Goal: Task Accomplishment & Management: Use online tool/utility

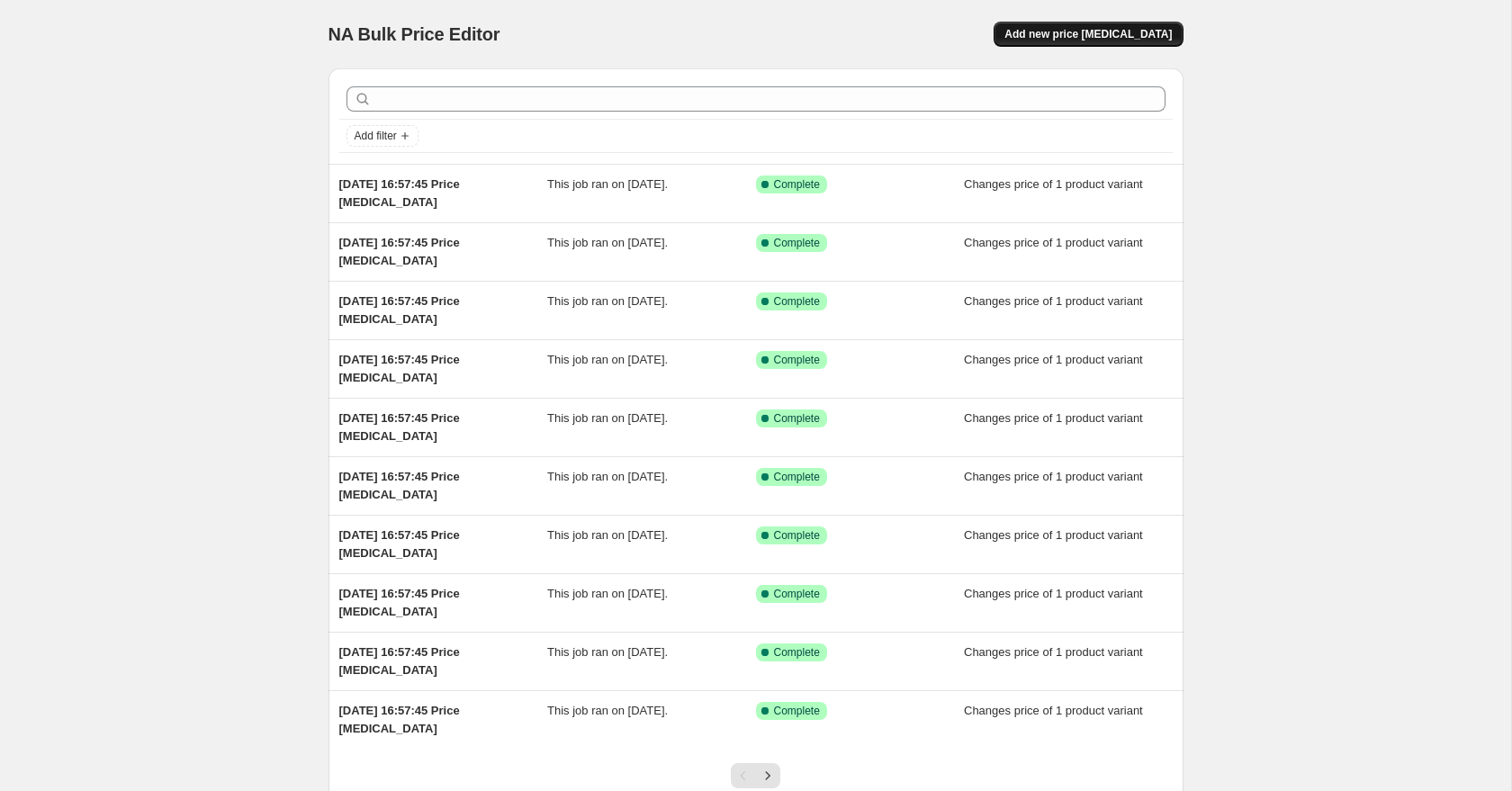
click at [1126, 34] on span "Add new price [MEDICAL_DATA]" at bounding box center [1088, 34] width 168 height 14
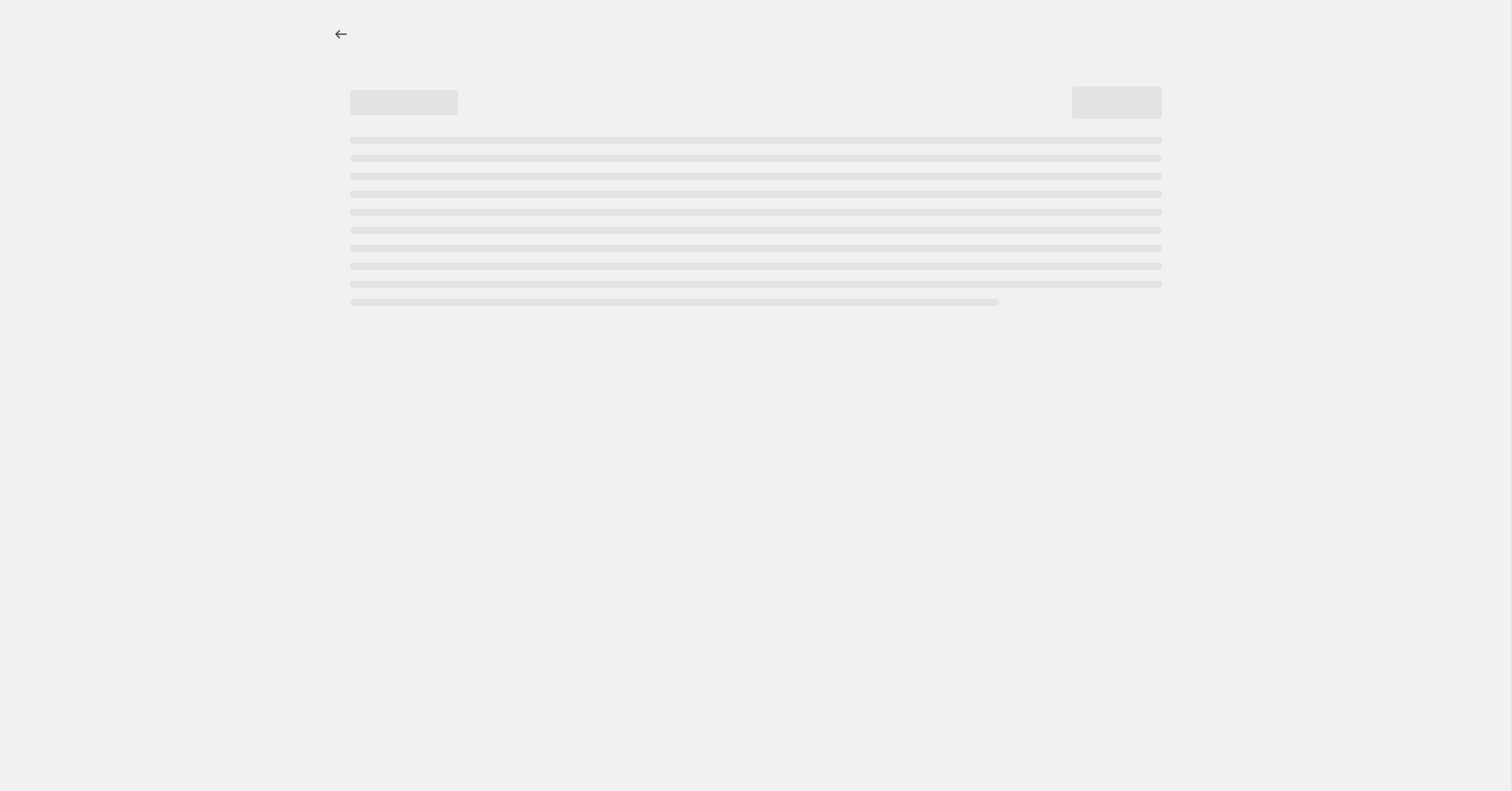
select select "percentage"
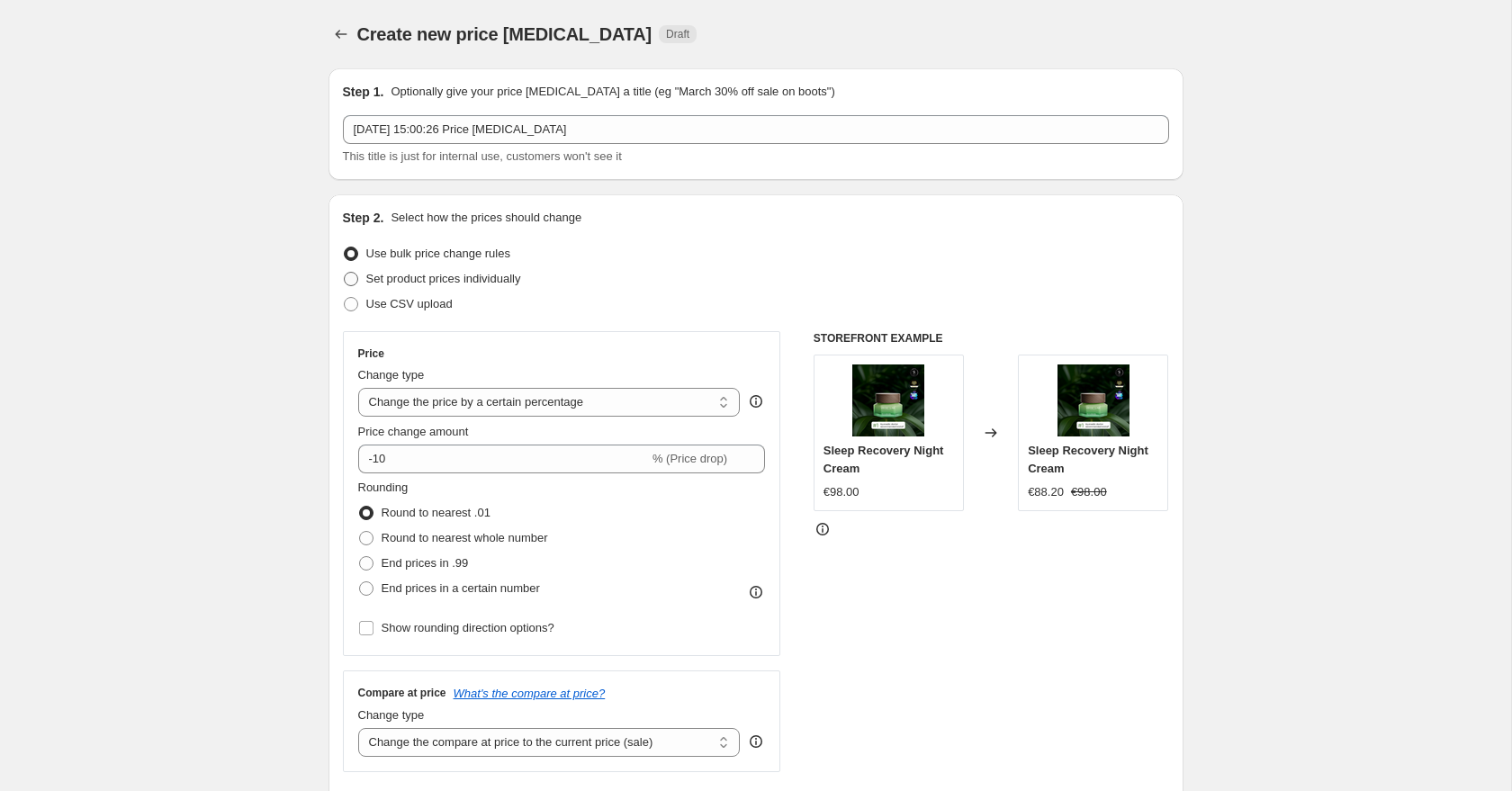
click at [502, 284] on span "Set product prices individually" at bounding box center [443, 278] width 154 height 13
click at [344, 272] on input "Set product prices individually" at bounding box center [343, 271] width 1 height 1
radio input "true"
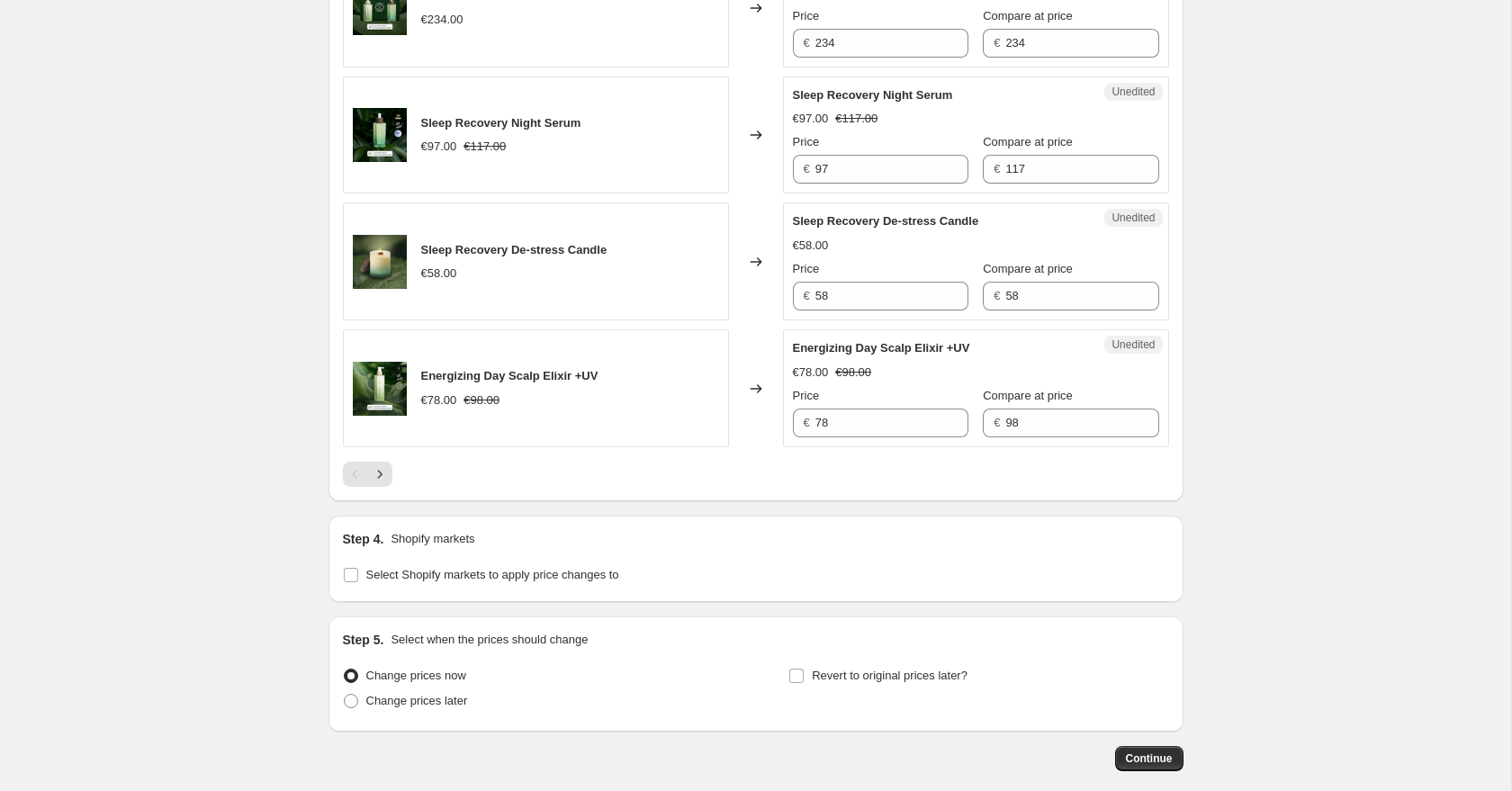
scroll to position [2845, 0]
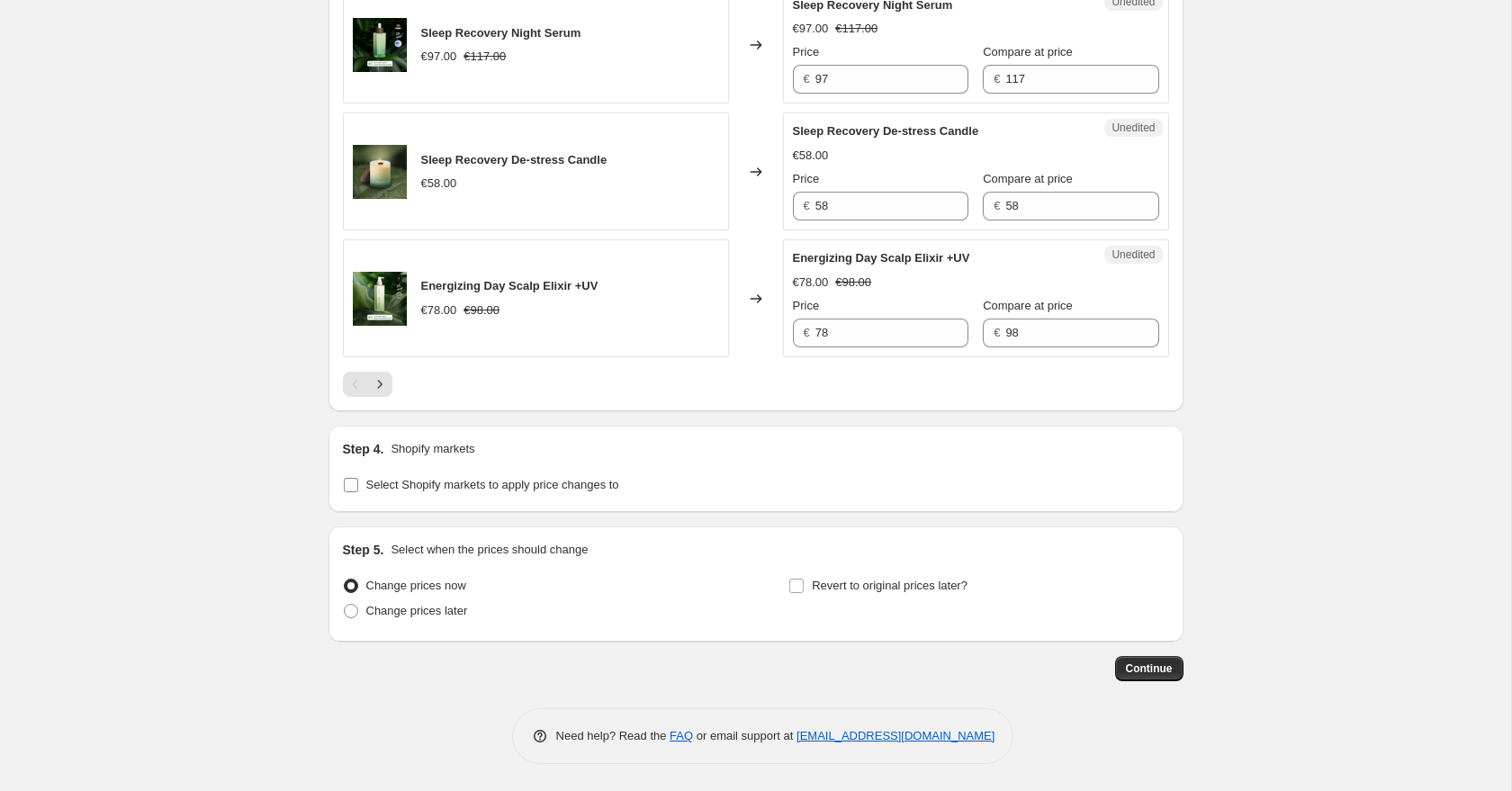
click at [548, 487] on span "Select Shopify markets to apply price changes to" at bounding box center [493, 484] width 253 height 13
click at [358, 487] on input "Select Shopify markets to apply price changes to" at bounding box center [350, 484] width 14 height 14
checkbox input "true"
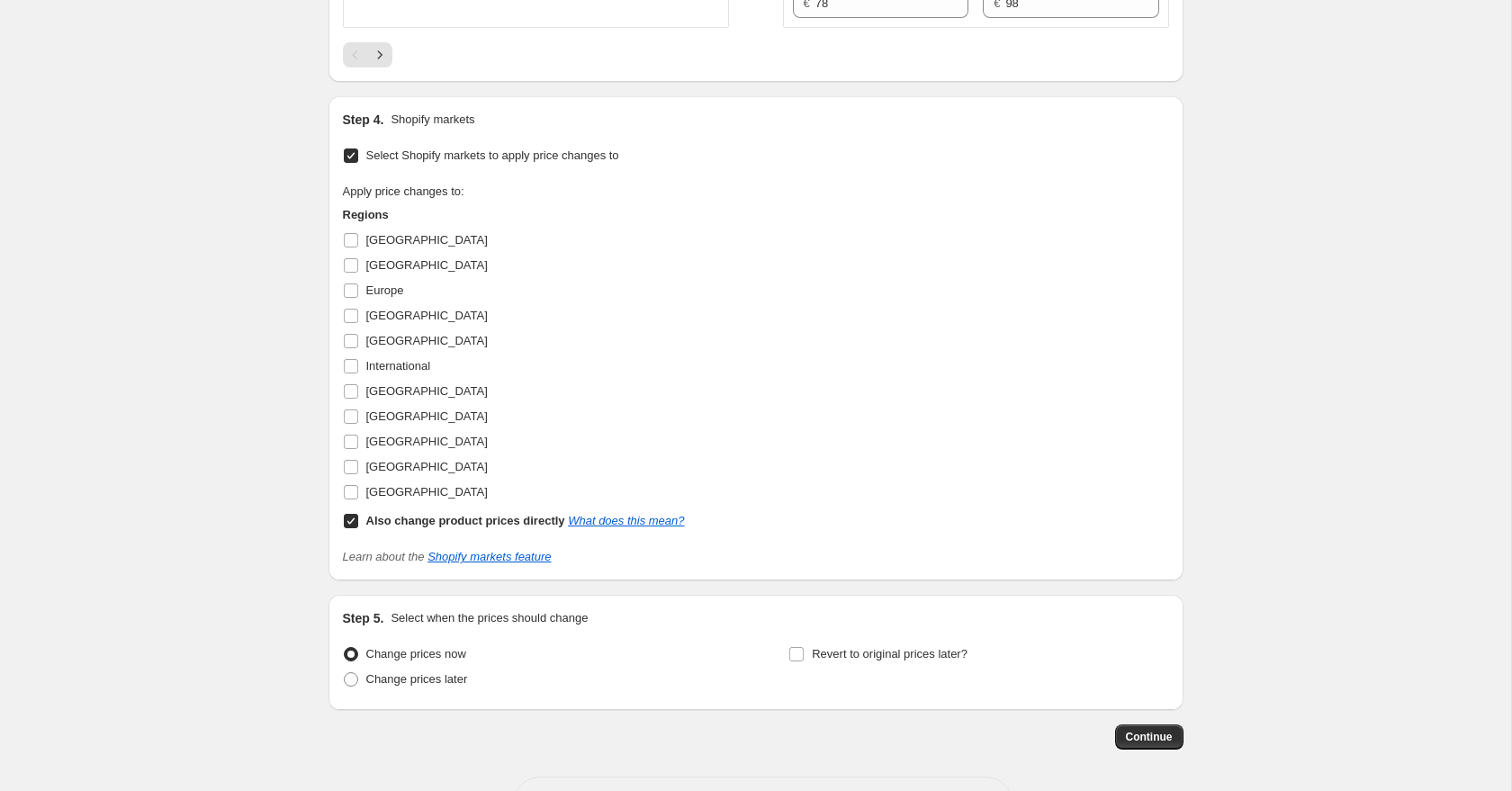
scroll to position [3141, 0]
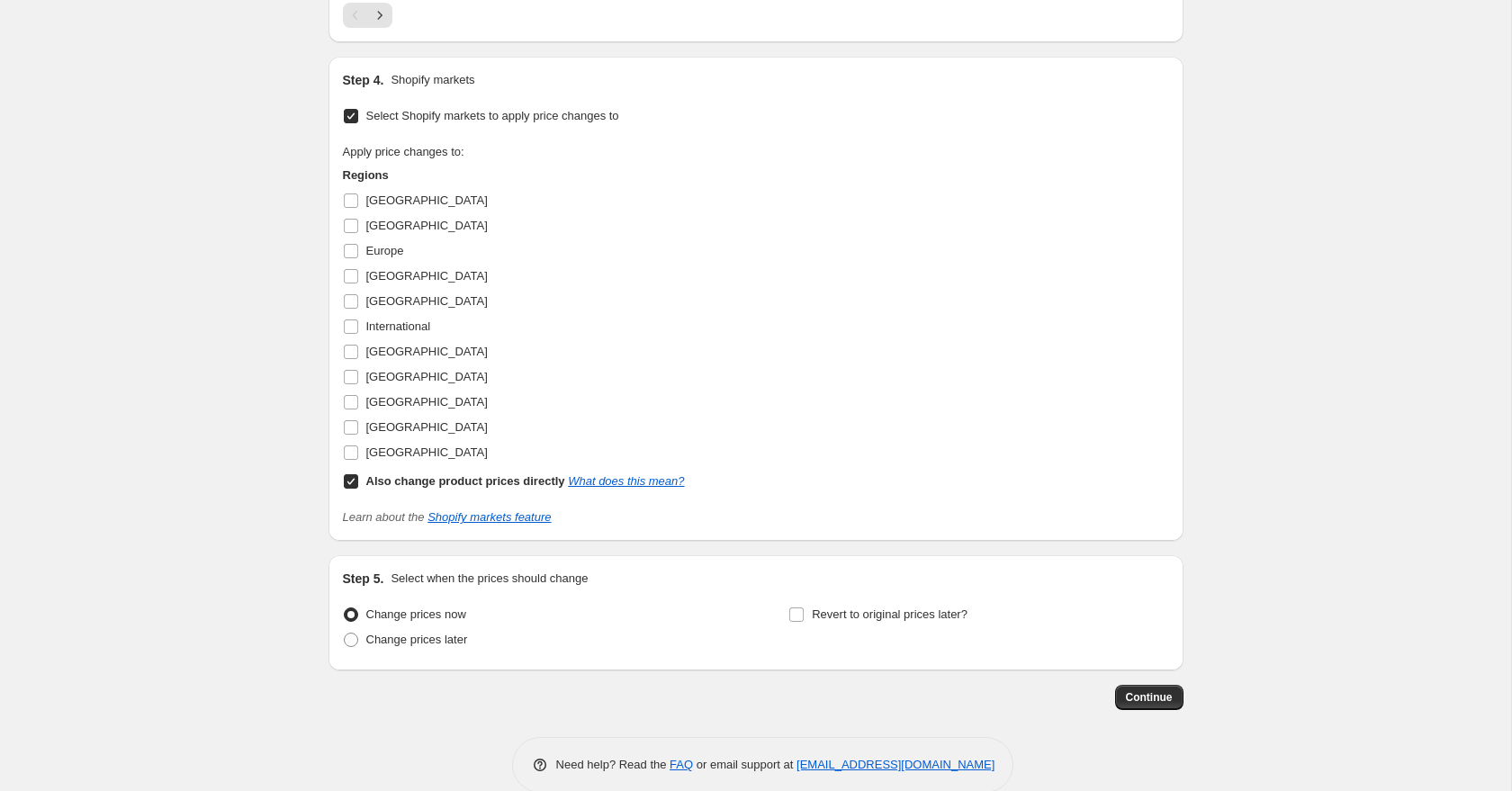
click at [488, 487] on b "Also change product prices directly" at bounding box center [465, 480] width 199 height 13
click at [358, 488] on input "Also change product prices directly What does this mean?" at bounding box center [350, 480] width 14 height 14
checkbox input "false"
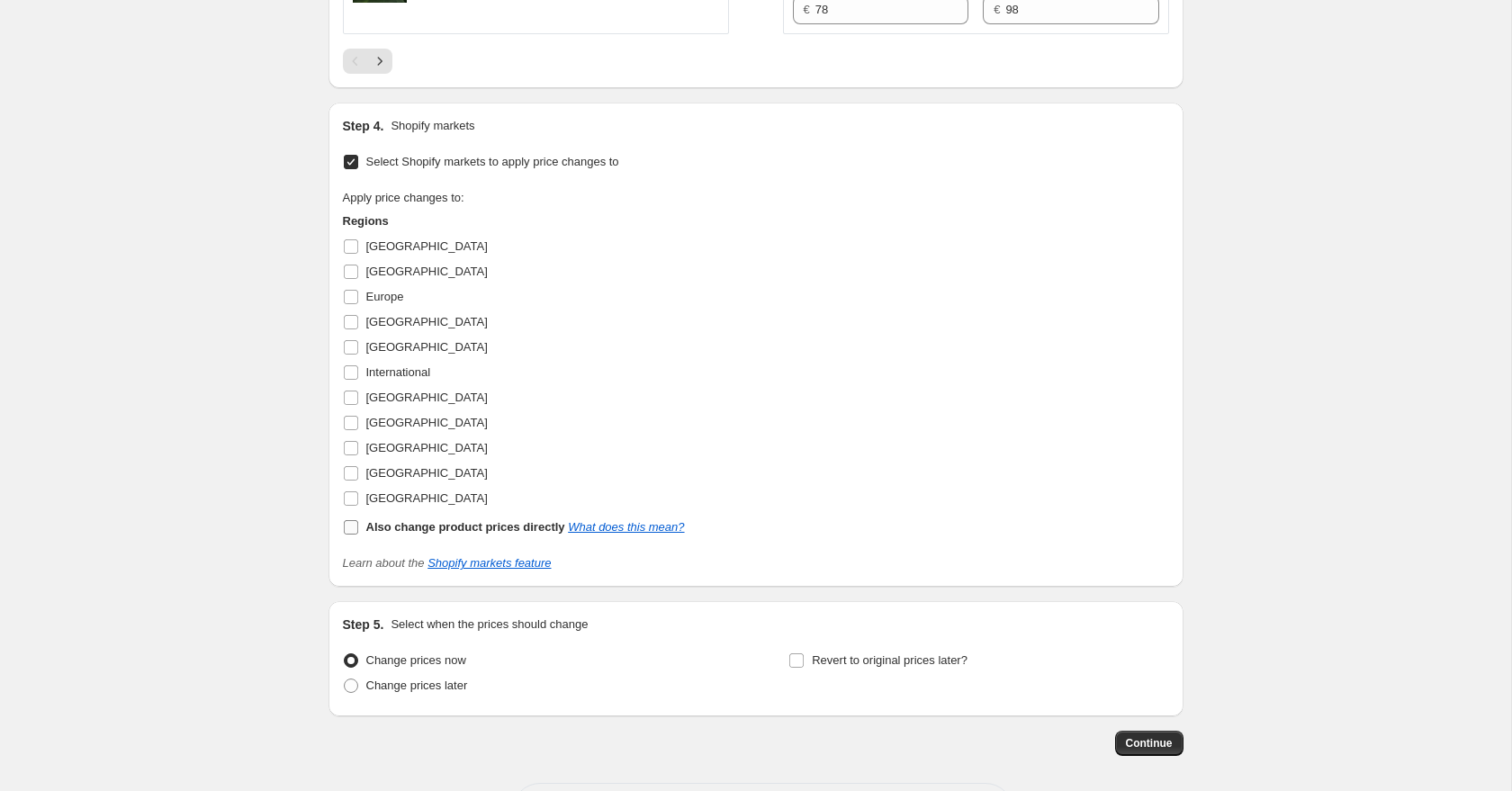
scroll to position [3037, 0]
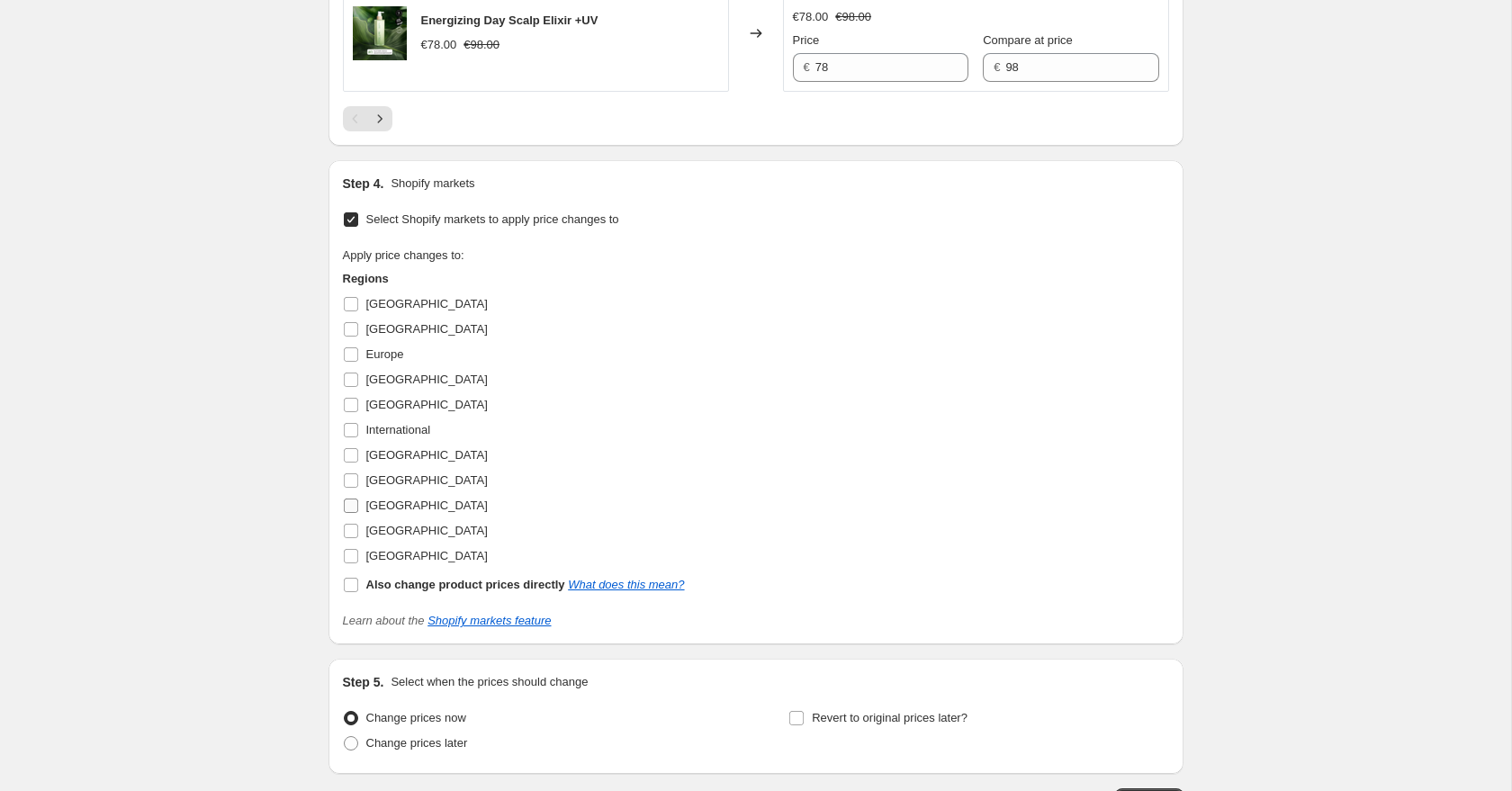
click at [383, 512] on span "[GEOGRAPHIC_DATA]" at bounding box center [427, 505] width 122 height 13
click at [358, 513] on input "[GEOGRAPHIC_DATA]" at bounding box center [350, 505] width 14 height 14
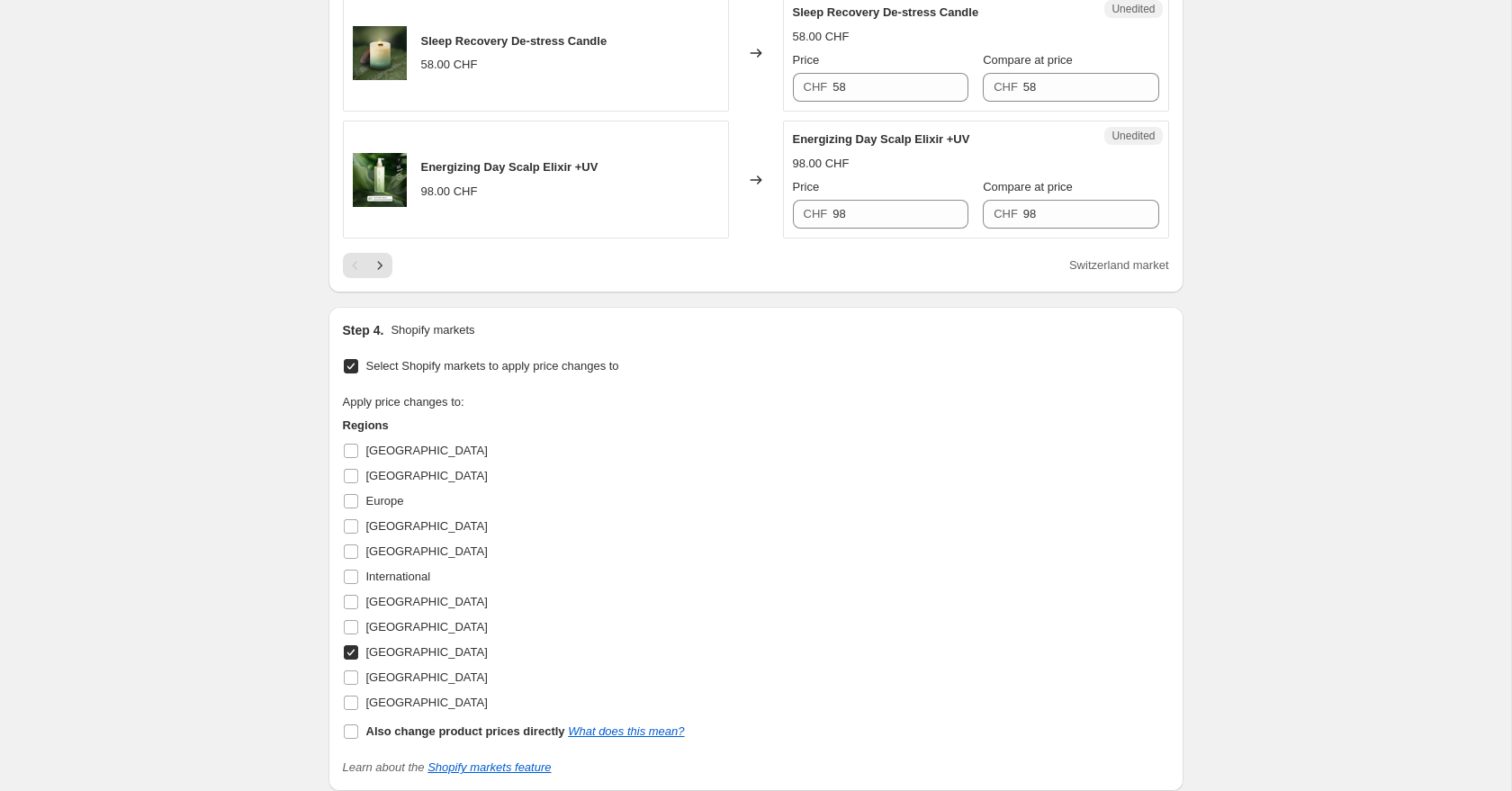
scroll to position [3032, 0]
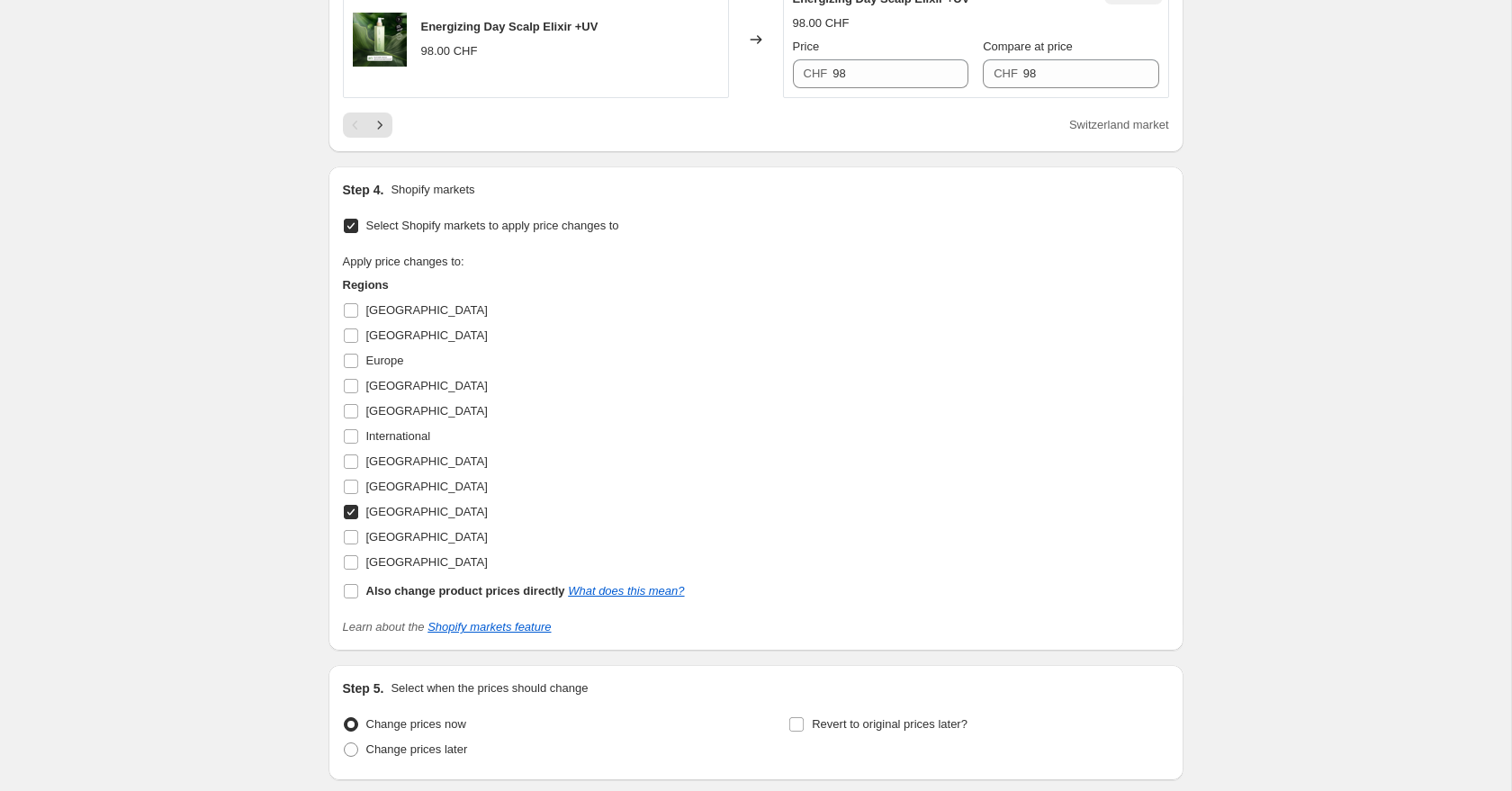
click at [425, 521] on span "[GEOGRAPHIC_DATA]" at bounding box center [427, 511] width 122 height 18
click at [358, 519] on input "[GEOGRAPHIC_DATA]" at bounding box center [350, 511] width 14 height 14
checkbox input "false"
click at [388, 342] on span "[GEOGRAPHIC_DATA]" at bounding box center [427, 335] width 122 height 13
click at [358, 342] on input "[GEOGRAPHIC_DATA]" at bounding box center [350, 335] width 14 height 14
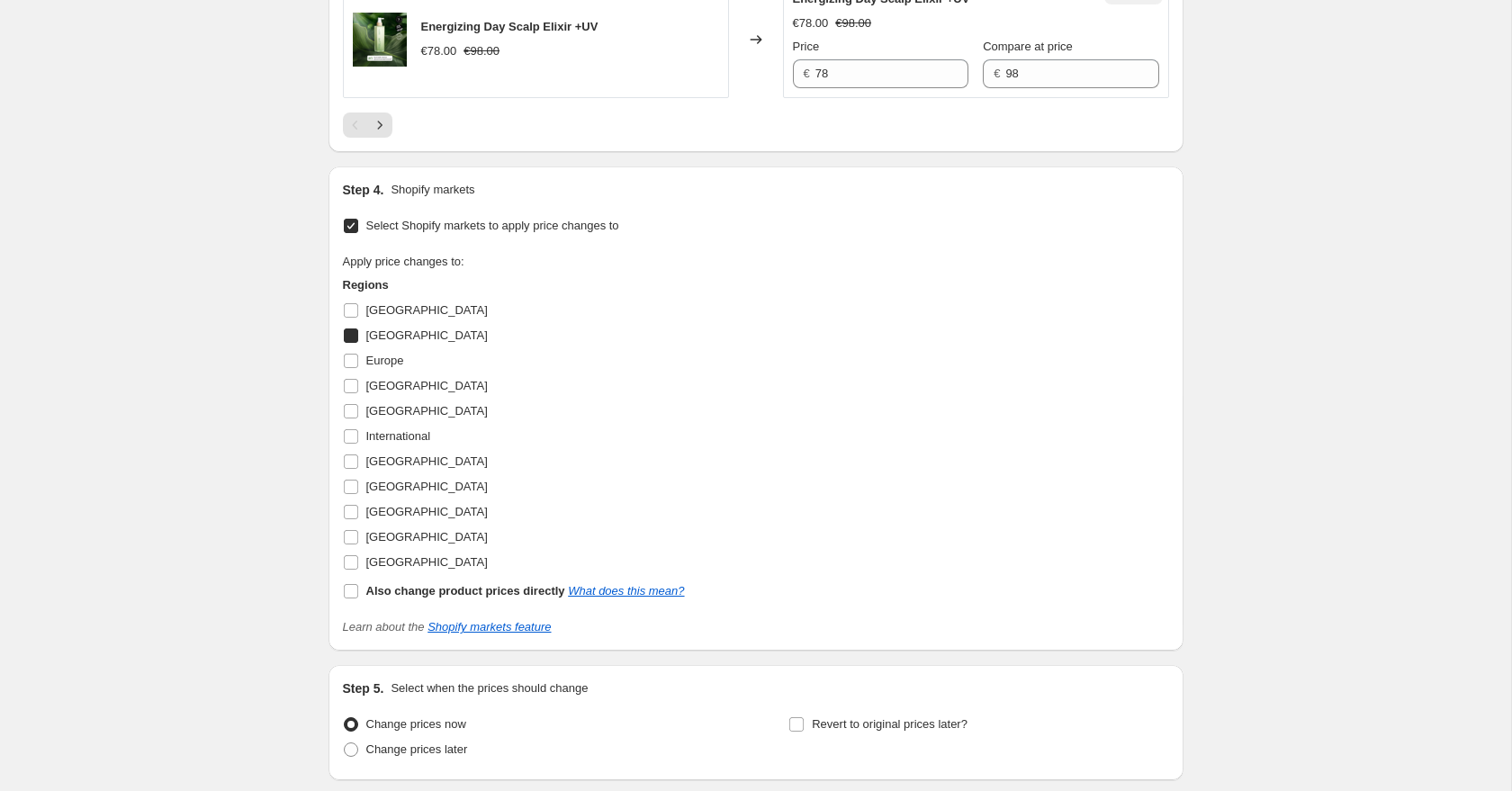
checkbox input "true"
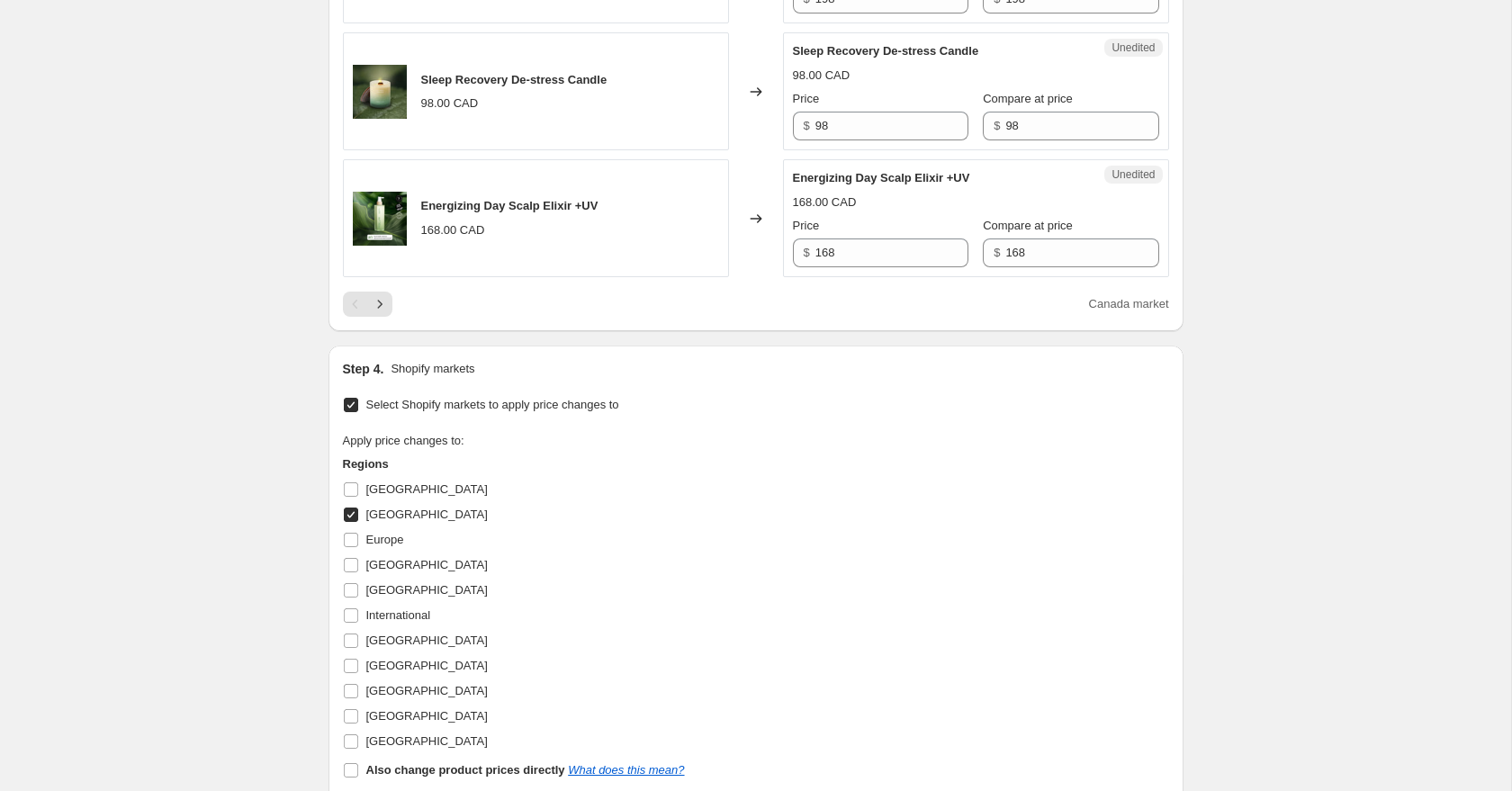
scroll to position [3131, 0]
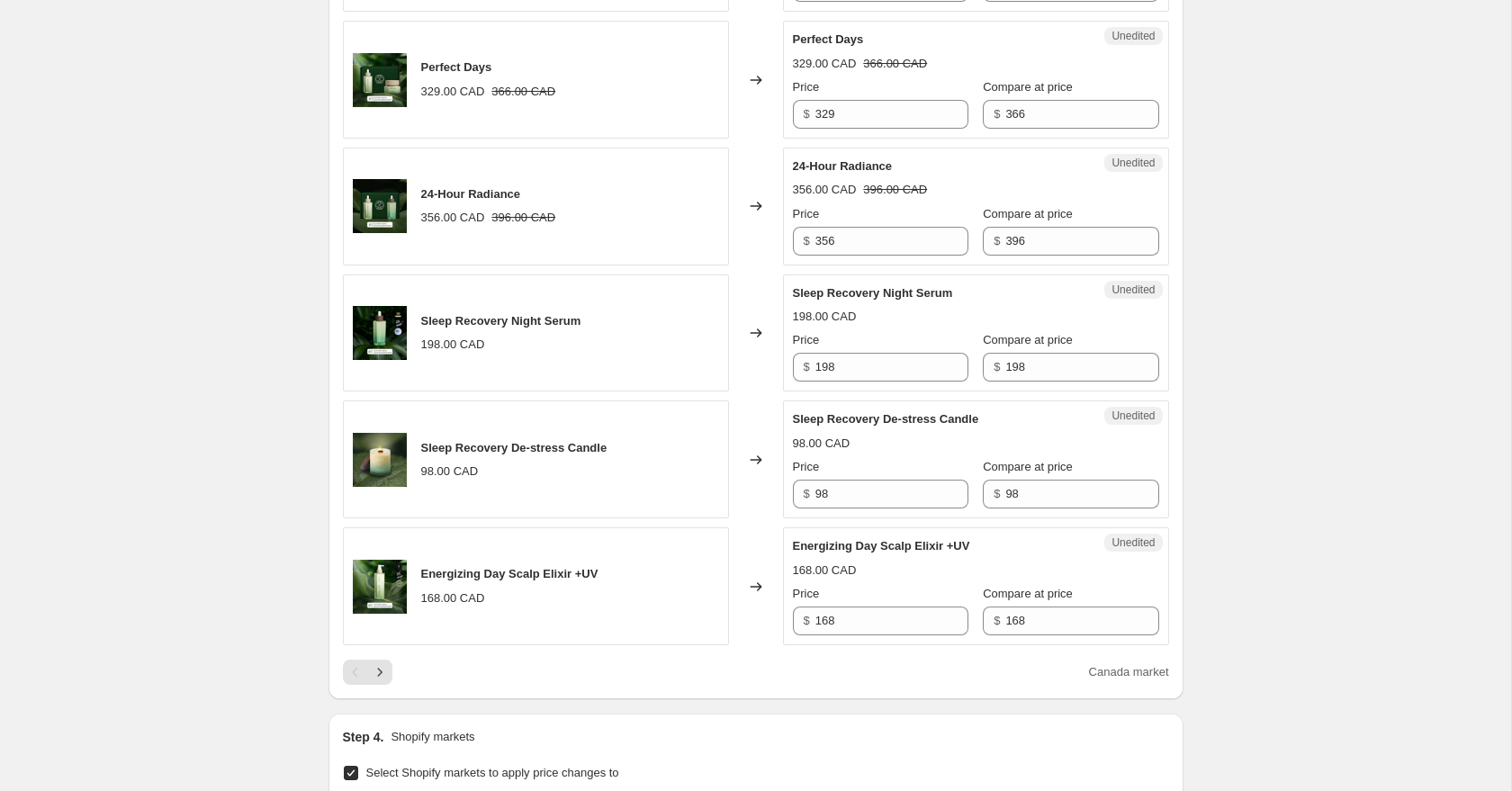
scroll to position [2641, 0]
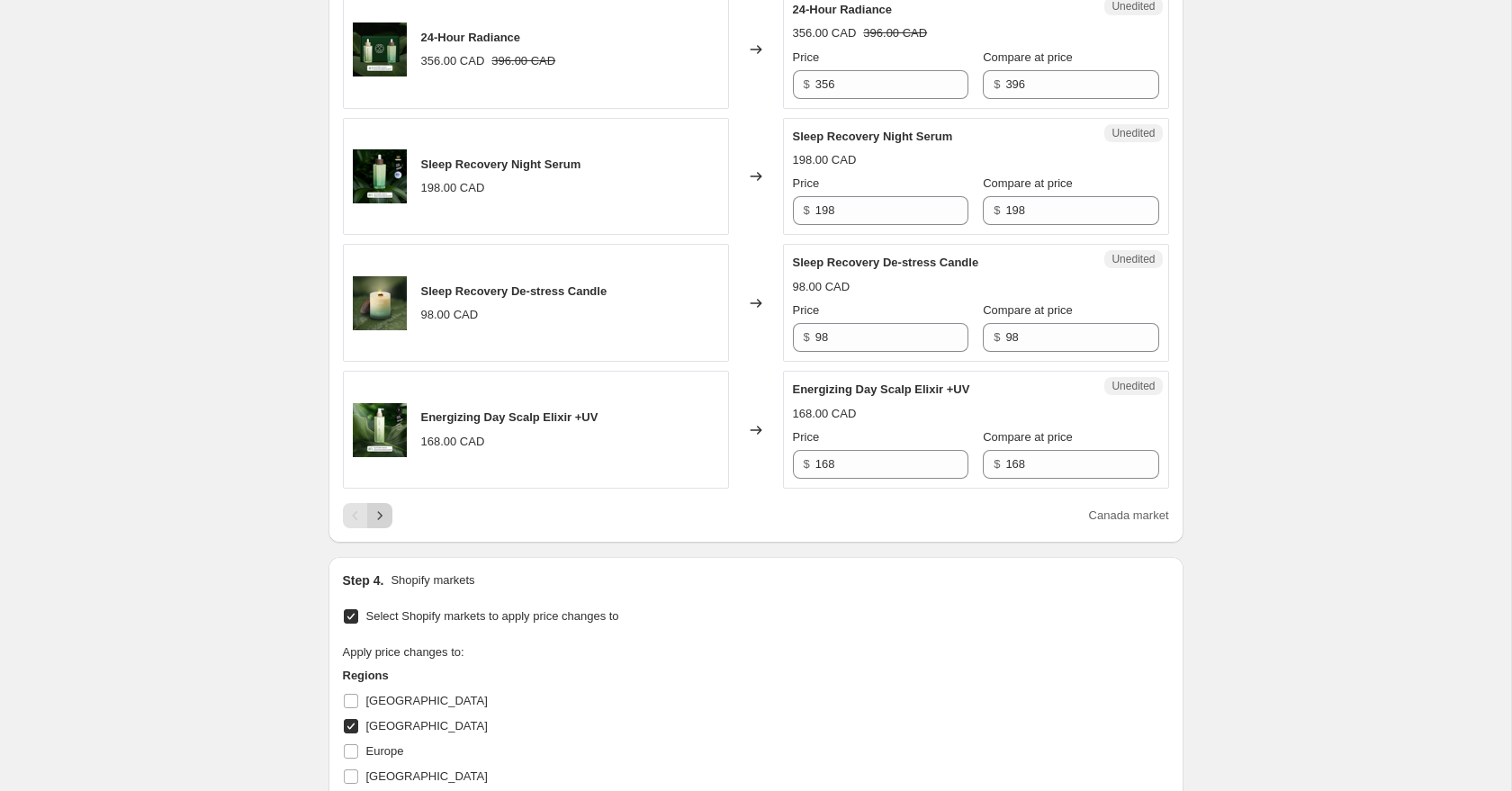
click at [372, 524] on icon "Next" at bounding box center [380, 515] width 18 height 18
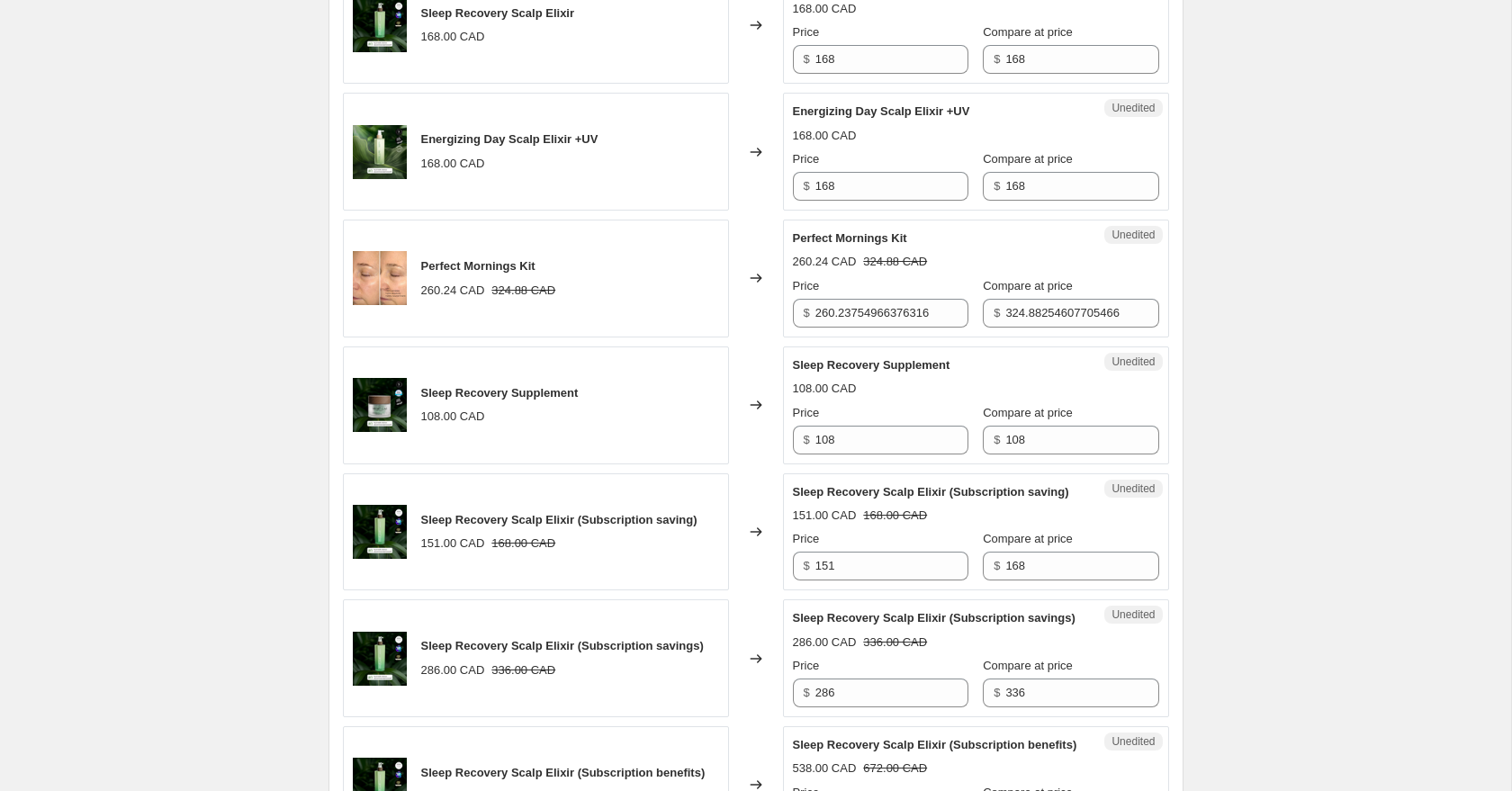
scroll to position [0, 0]
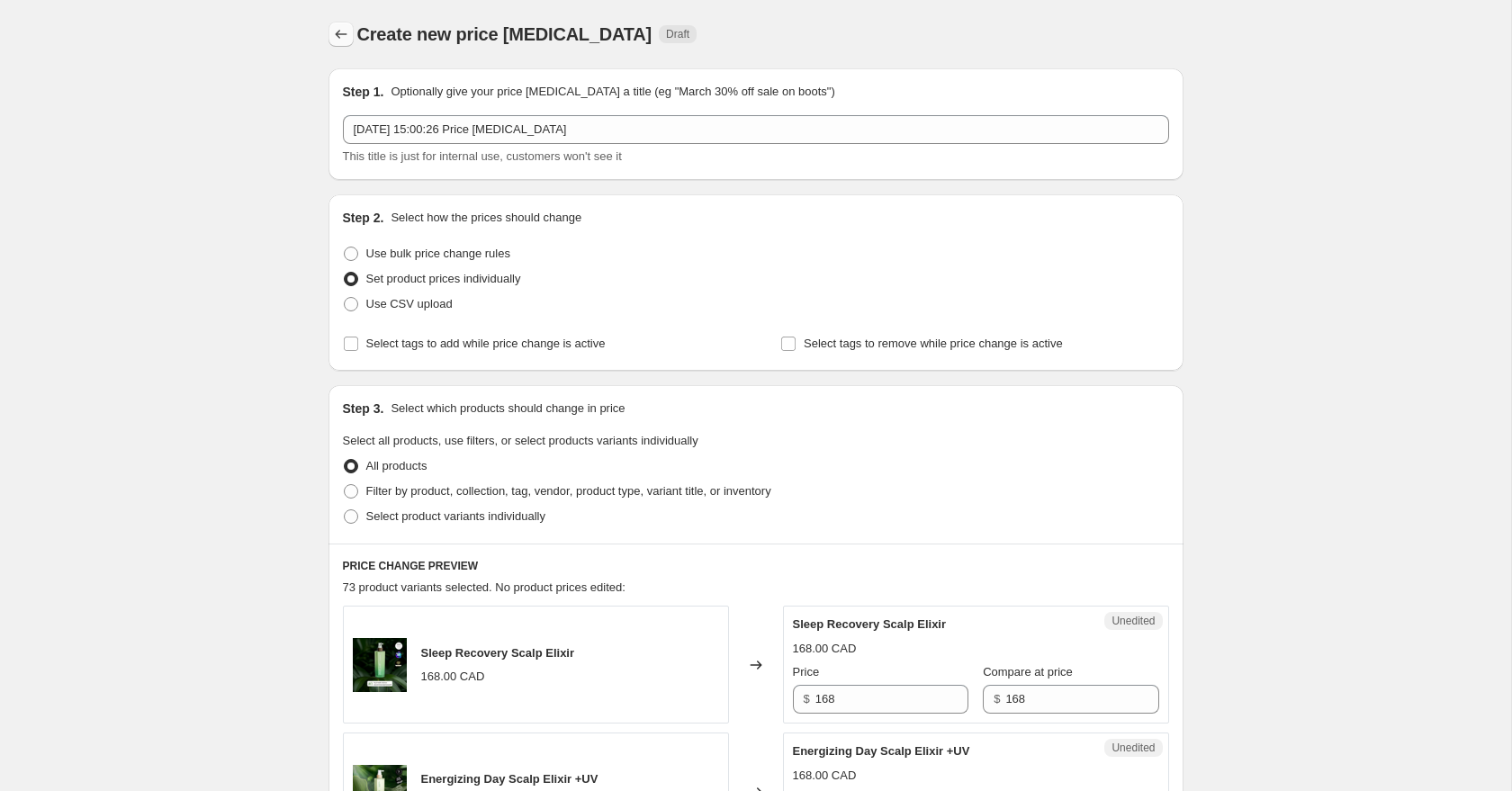
click at [342, 33] on icon "Price change jobs" at bounding box center [341, 34] width 18 height 18
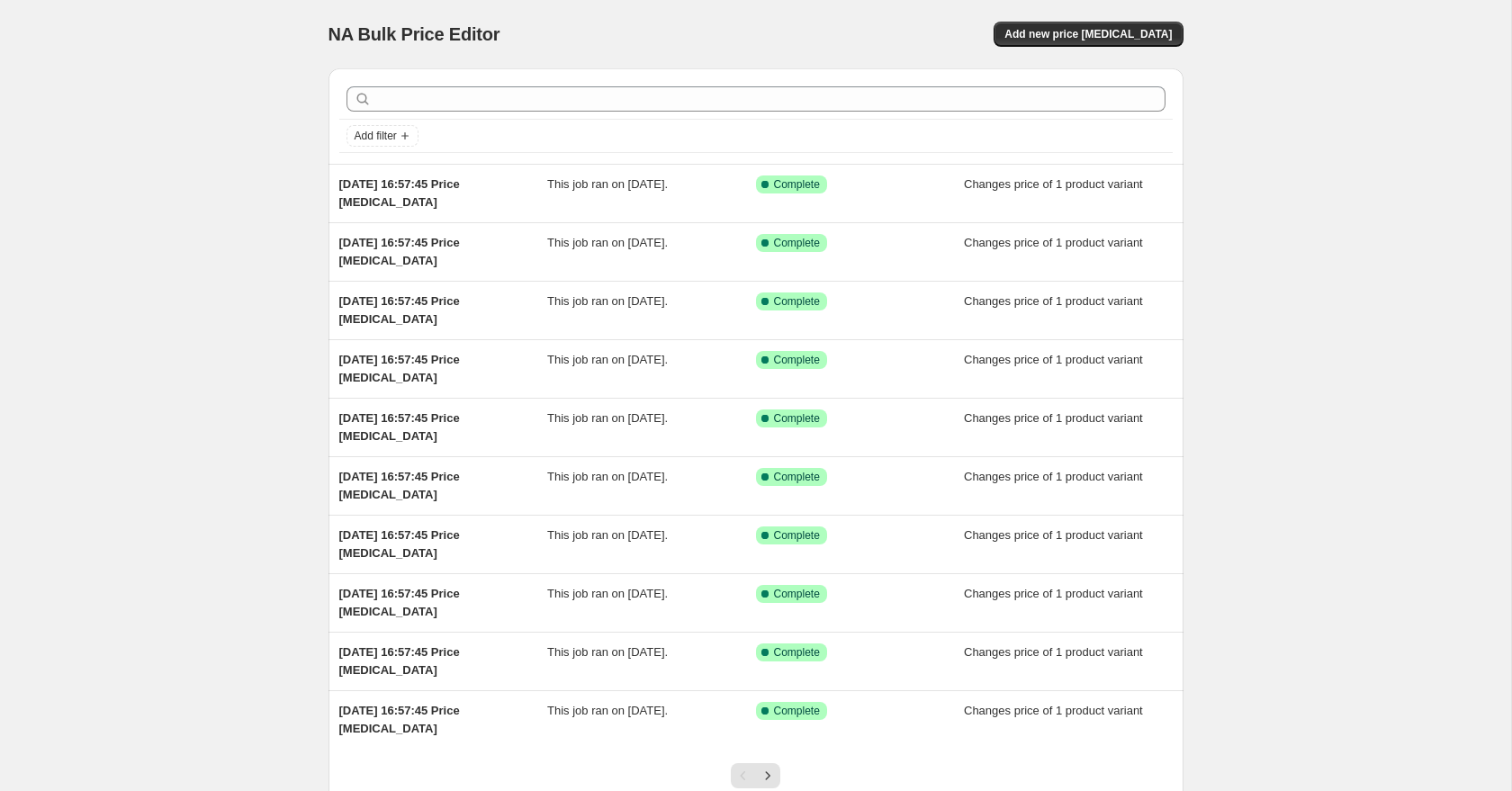
click at [1424, 448] on div "NA Bulk Price Editor. This page is ready NA Bulk Price Editor Add new price [ME…" at bounding box center [755, 463] width 1511 height 926
click at [244, 196] on div "NA Bulk Price Editor. This page is ready NA Bulk Price Editor Add new price [ME…" at bounding box center [755, 463] width 1511 height 926
click at [248, 309] on div "NA Bulk Price Editor. This page is ready NA Bulk Price Editor Add new price [ME…" at bounding box center [755, 463] width 1511 height 926
click at [301, 108] on div "NA Bulk Price Editor. This page is ready NA Bulk Price Editor Add new price [ME…" at bounding box center [755, 463] width 1511 height 926
